Goal: Find specific page/section: Find specific page/section

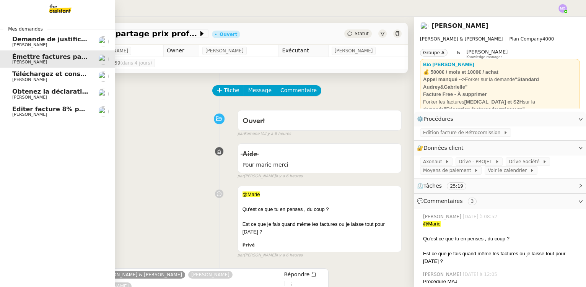
click at [61, 98] on span "[PERSON_NAME]" at bounding box center [50, 97] width 77 height 5
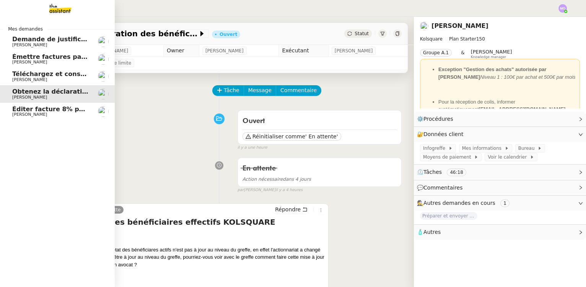
click at [62, 114] on span "[PERSON_NAME]" at bounding box center [50, 114] width 77 height 5
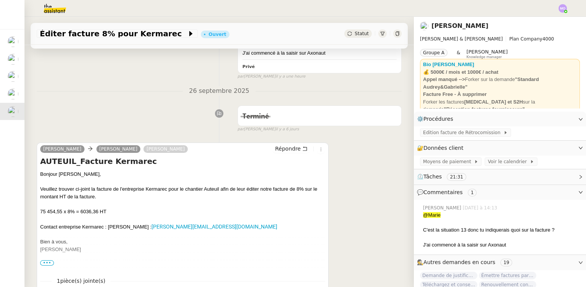
scroll to position [278, 0]
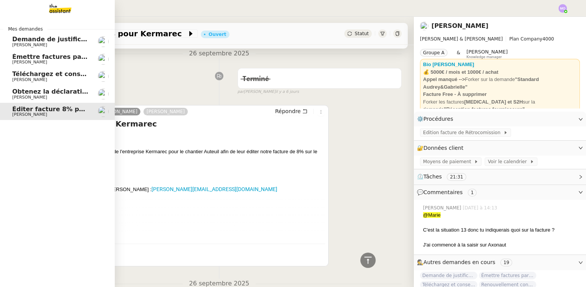
click at [62, 43] on span "[PERSON_NAME]" at bounding box center [50, 45] width 77 height 5
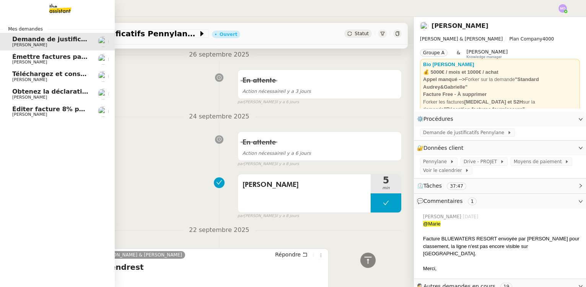
click at [45, 78] on span "[PERSON_NAME]" at bounding box center [50, 80] width 77 height 5
